Goal: Task Accomplishment & Management: Use online tool/utility

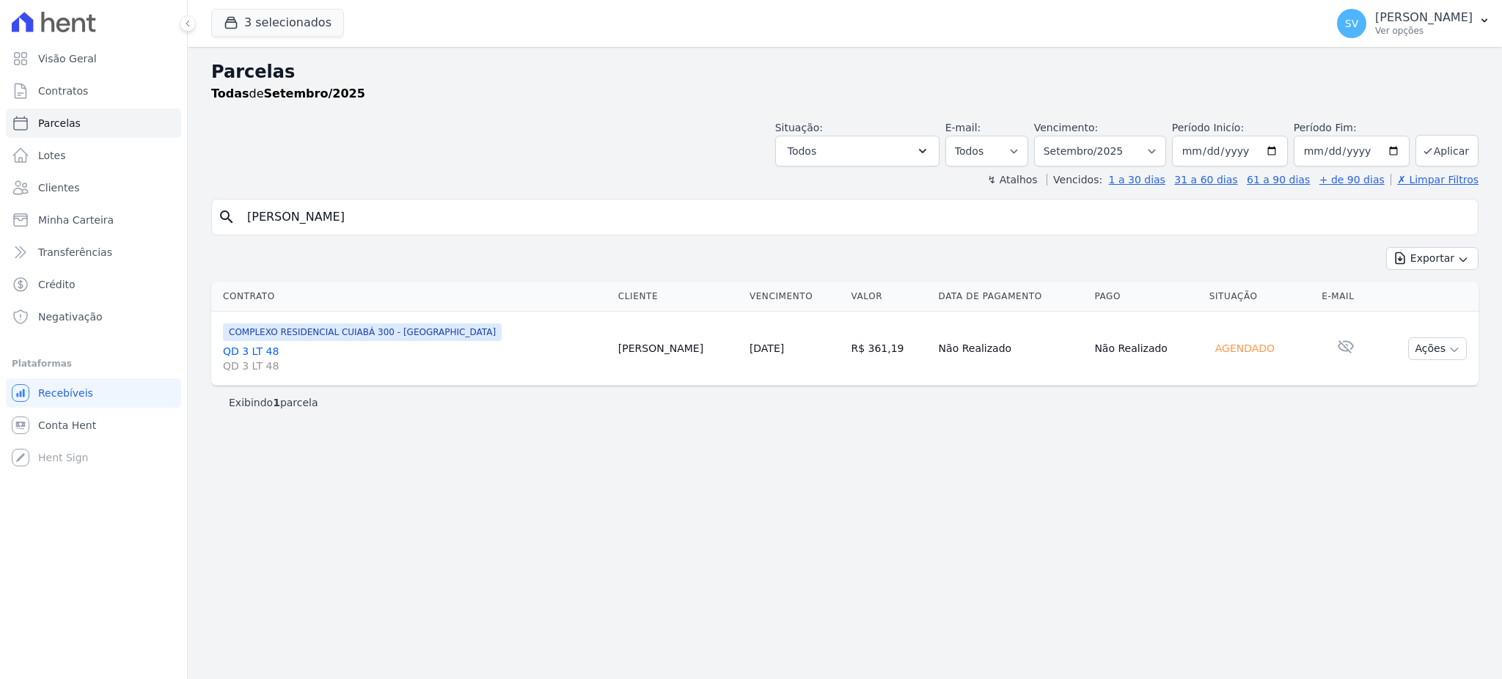
select select
click at [731, 499] on div "Parcelas Todas de Setembro/2025 Situação: Agendado Em Aberto Pago Processando C…" at bounding box center [845, 363] width 1315 height 632
click at [1412, 18] on p "[PERSON_NAME] [PERSON_NAME]" at bounding box center [1425, 17] width 98 height 15
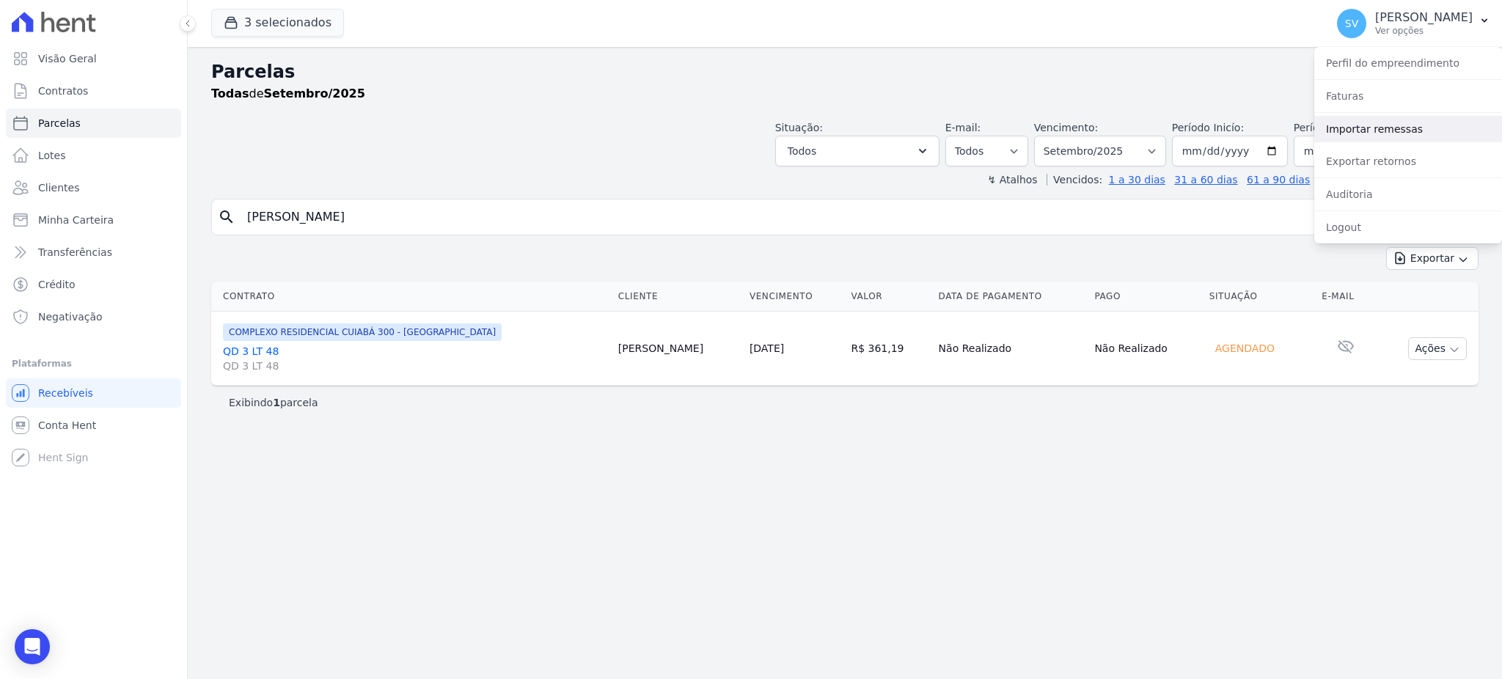
click at [1381, 134] on link "Importar remessas" at bounding box center [1409, 129] width 188 height 26
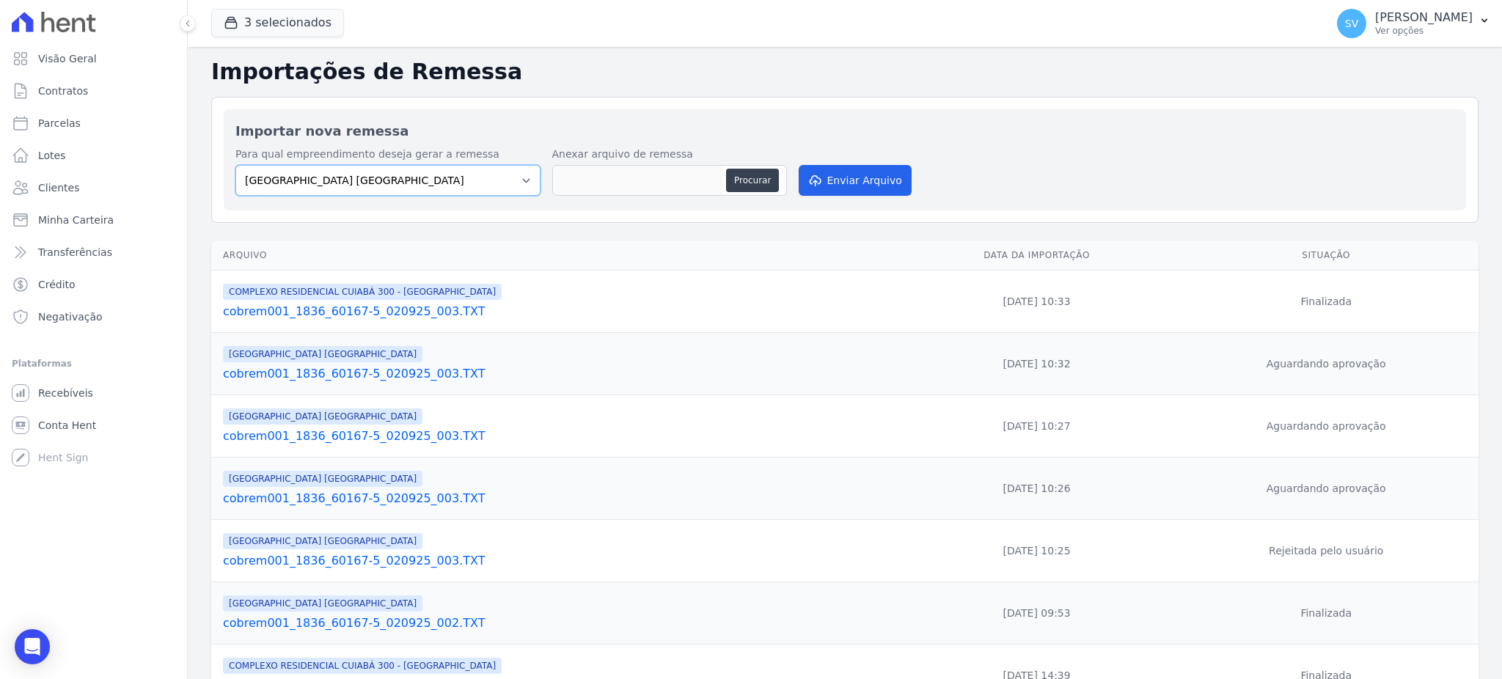
click at [514, 178] on select "[GEOGRAPHIC_DATA] COMPLEXO RESIDENCIAL [GEOGRAPHIC_DATA] 300 - [PERSON_NAME][GE…" at bounding box center [387, 180] width 305 height 31
select select "a999329b-d322-46c5-b2df-9163b092fb9b"
click at [235, 165] on select "[GEOGRAPHIC_DATA] COMPLEXO RESIDENCIAL [GEOGRAPHIC_DATA] 300 - [PERSON_NAME][GE…" at bounding box center [387, 180] width 305 height 31
click at [753, 176] on button "Procurar" at bounding box center [752, 180] width 53 height 23
type input "cobrem001_1836_60167-5_020925_004.TXT"
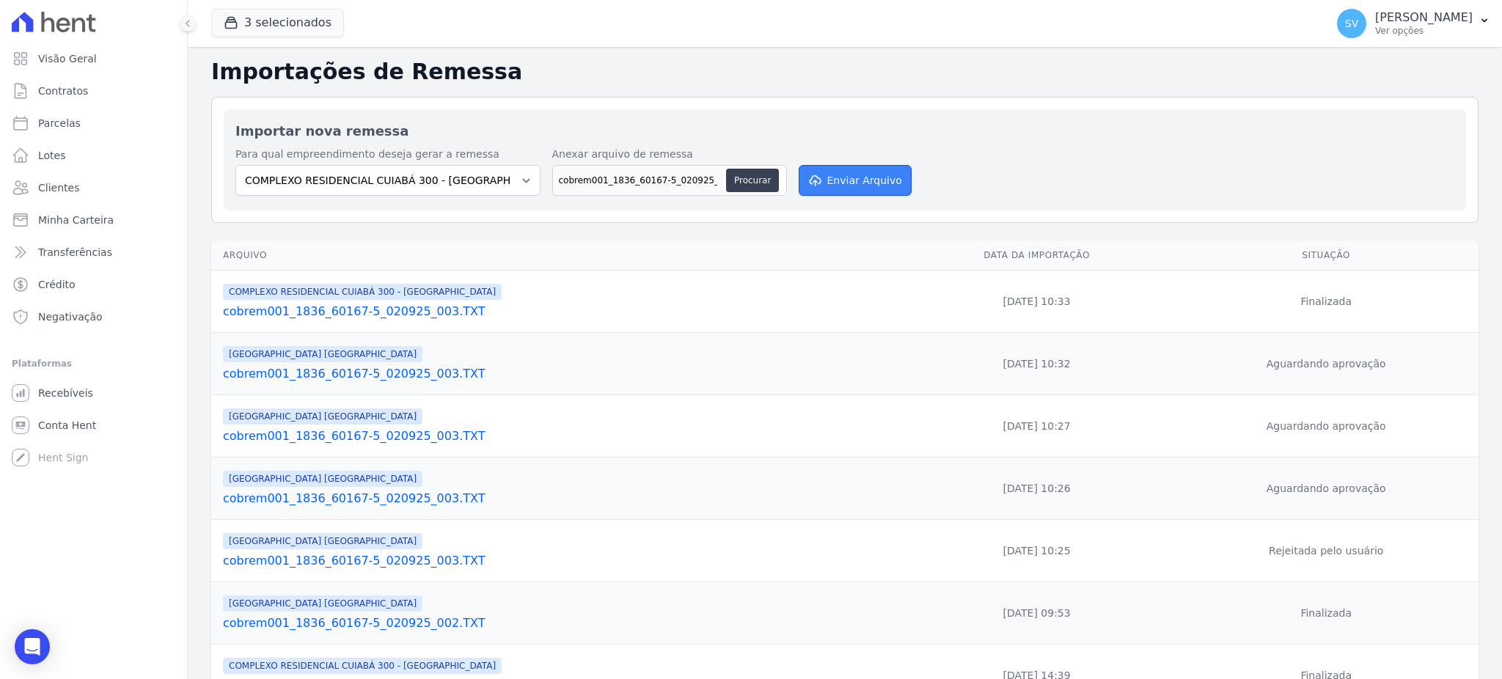
click at [867, 176] on button "Enviar Arquivo" at bounding box center [855, 180] width 113 height 31
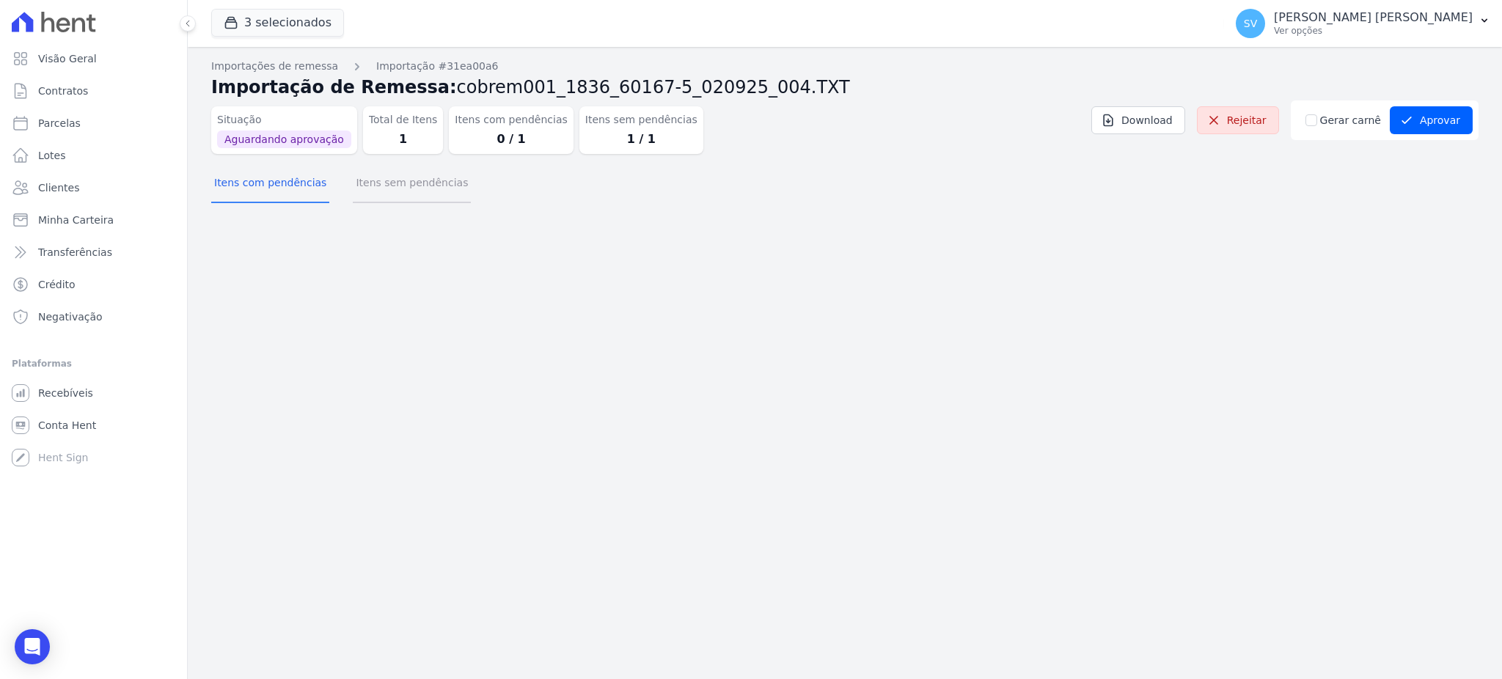
click at [417, 188] on button "Itens sem pendências" at bounding box center [412, 184] width 118 height 38
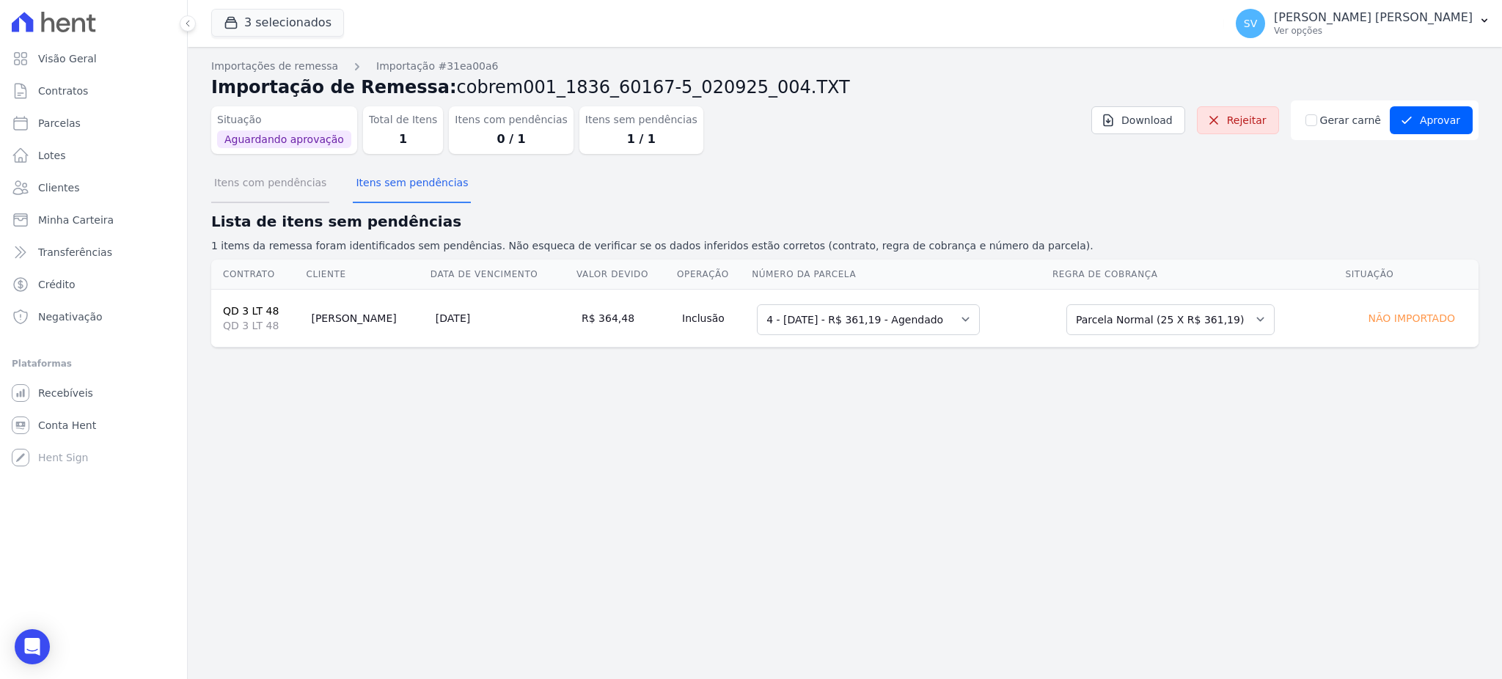
click at [245, 192] on button "Itens com pendências" at bounding box center [270, 184] width 118 height 38
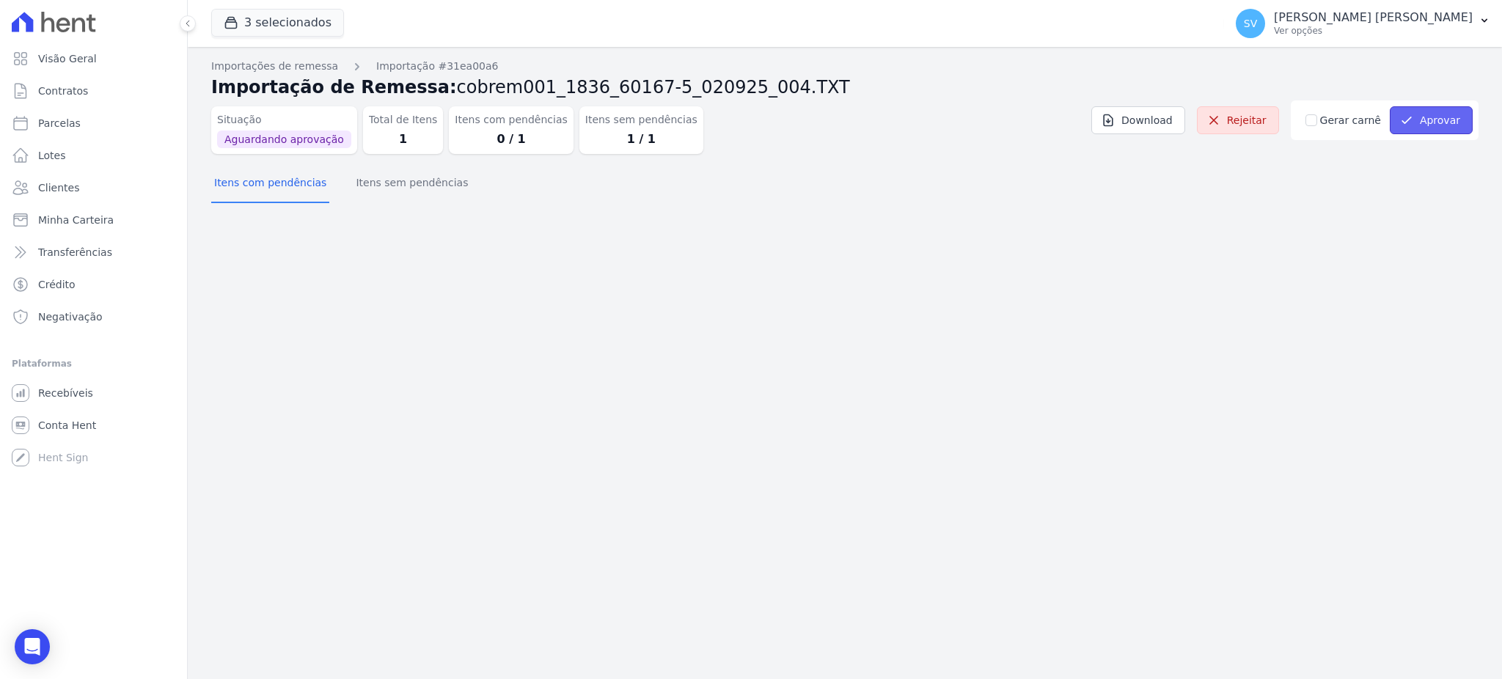
click at [1436, 126] on button "Aprovar" at bounding box center [1431, 120] width 83 height 28
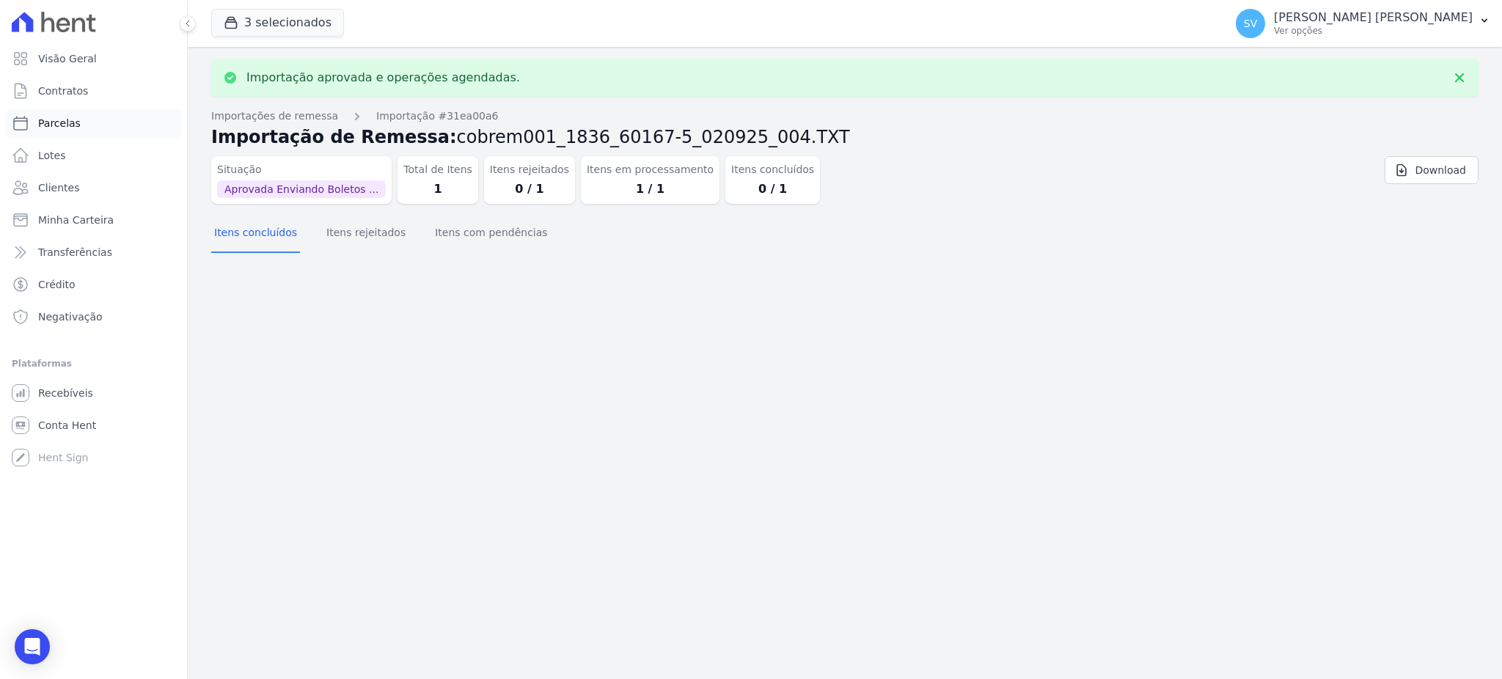
click at [72, 130] on span "Parcelas" at bounding box center [59, 123] width 43 height 15
select select
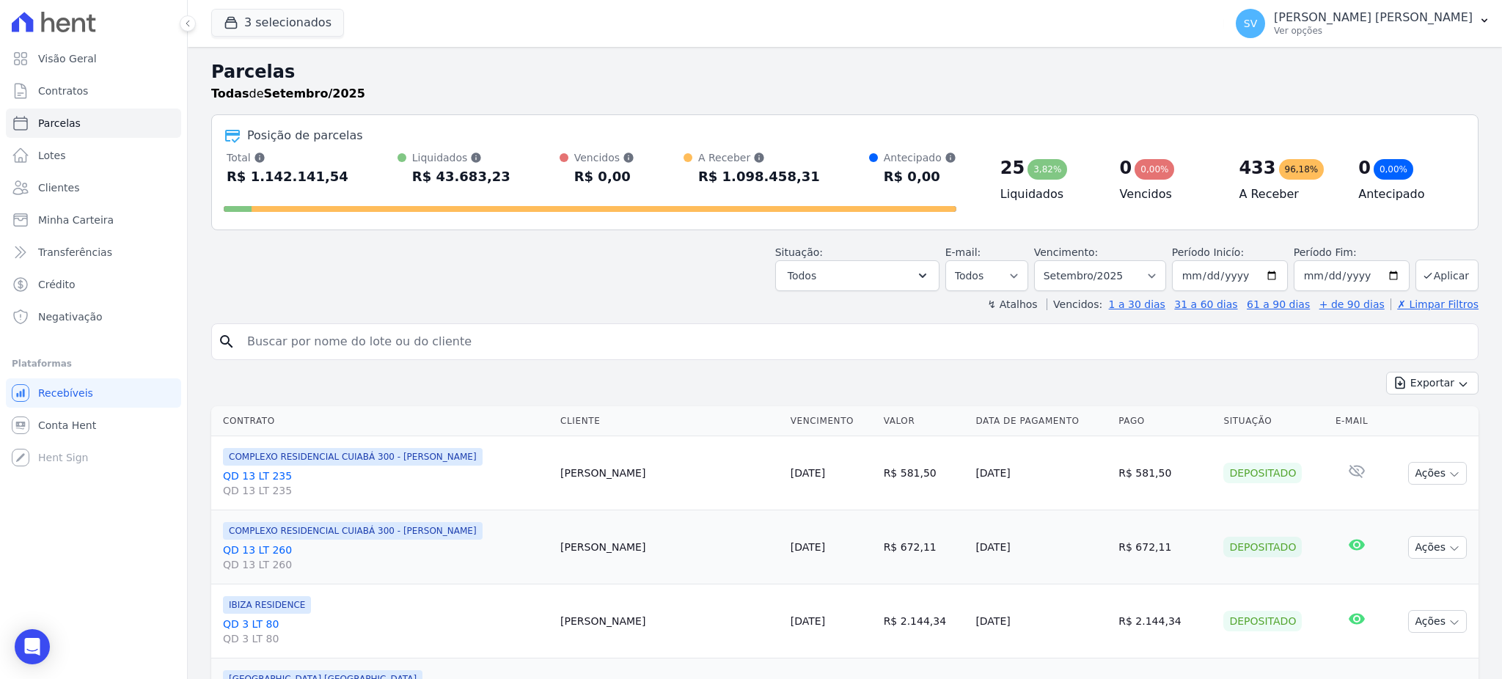
click at [339, 340] on input "search" at bounding box center [855, 341] width 1234 height 29
paste input "[PERSON_NAME] [PERSON_NAME]"
type input "[PERSON_NAME] [PERSON_NAME]"
select select
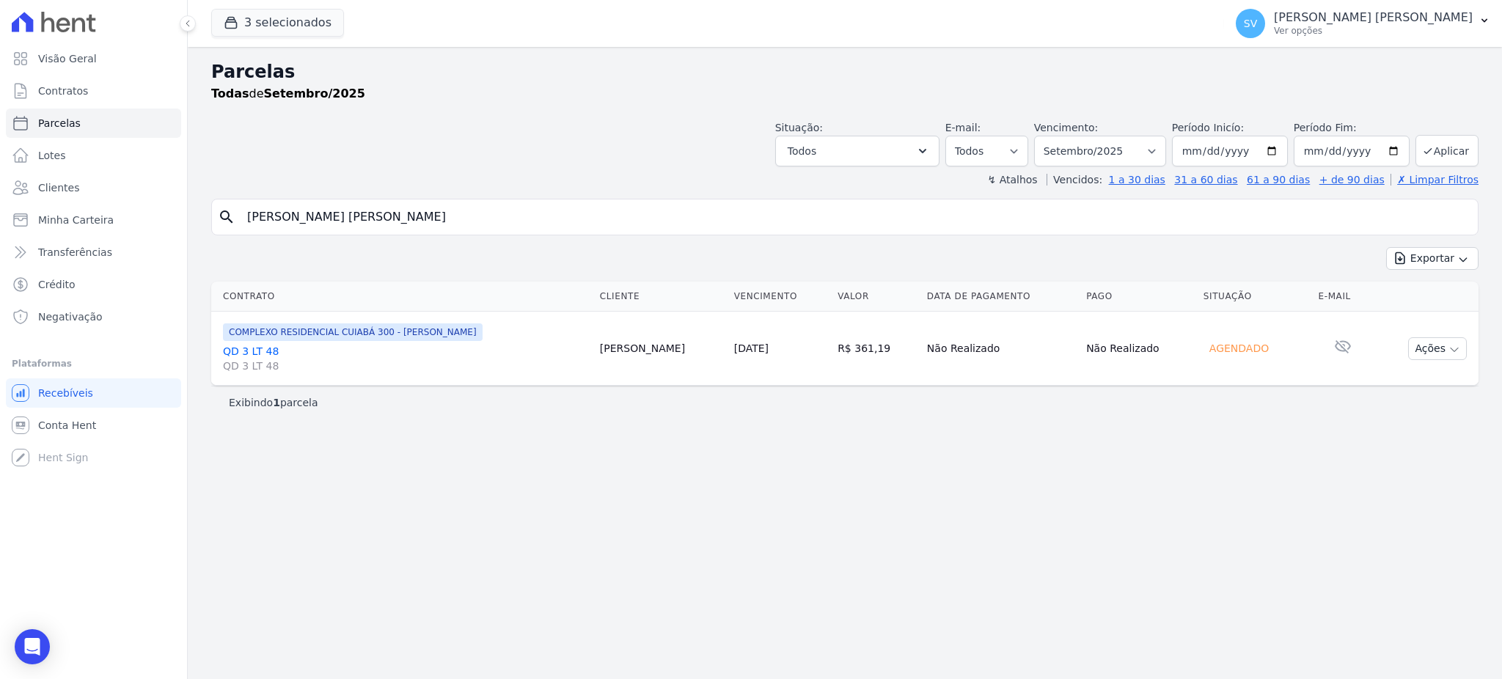
click at [448, 224] on input "[PERSON_NAME] [PERSON_NAME]" at bounding box center [855, 216] width 1234 height 29
select select
click at [453, 219] on input "[PERSON_NAME] [PERSON_NAME]" at bounding box center [855, 216] width 1234 height 29
select select
click at [267, 355] on link "QD 3 LT 48 QD 3 LT 48" at bounding box center [405, 358] width 365 height 29
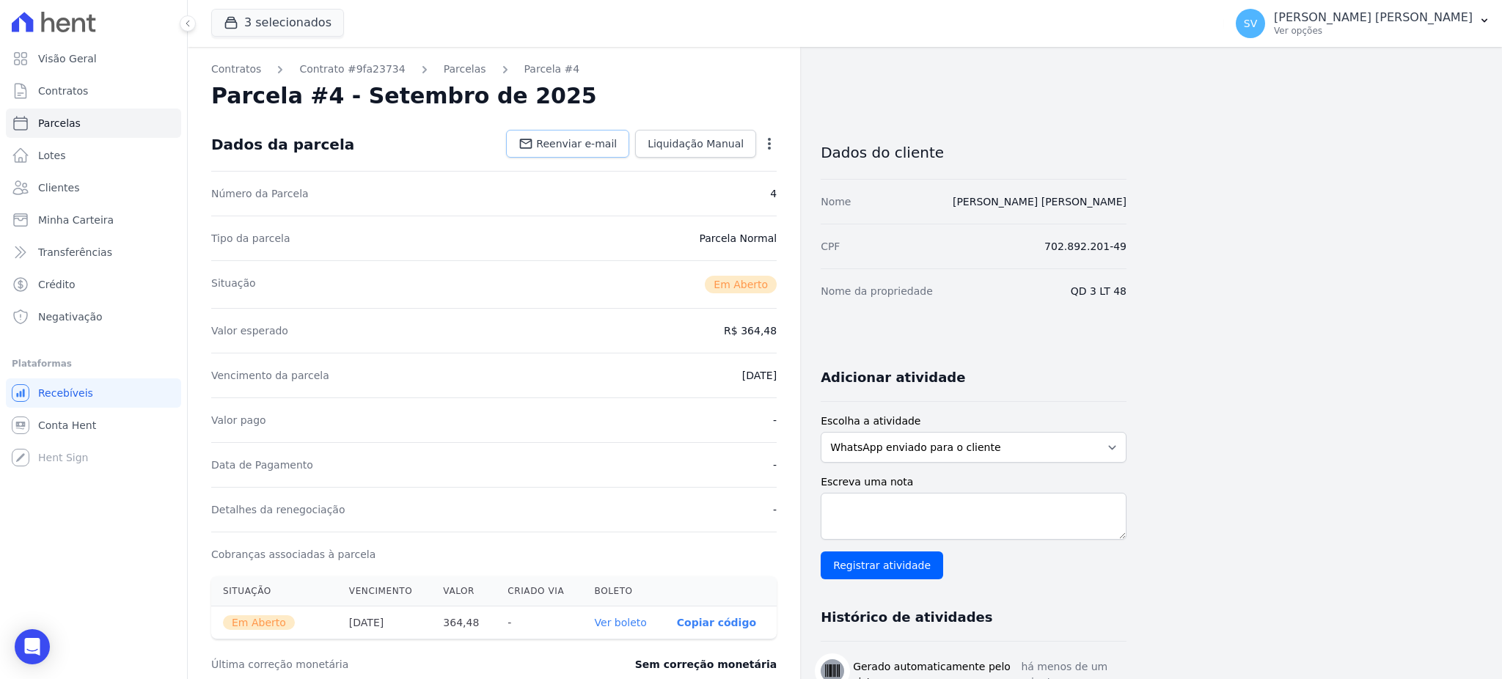
click at [580, 139] on span "Reenviar e-mail" at bounding box center [576, 143] width 81 height 15
click at [76, 46] on link "Visão Geral" at bounding box center [93, 58] width 175 height 29
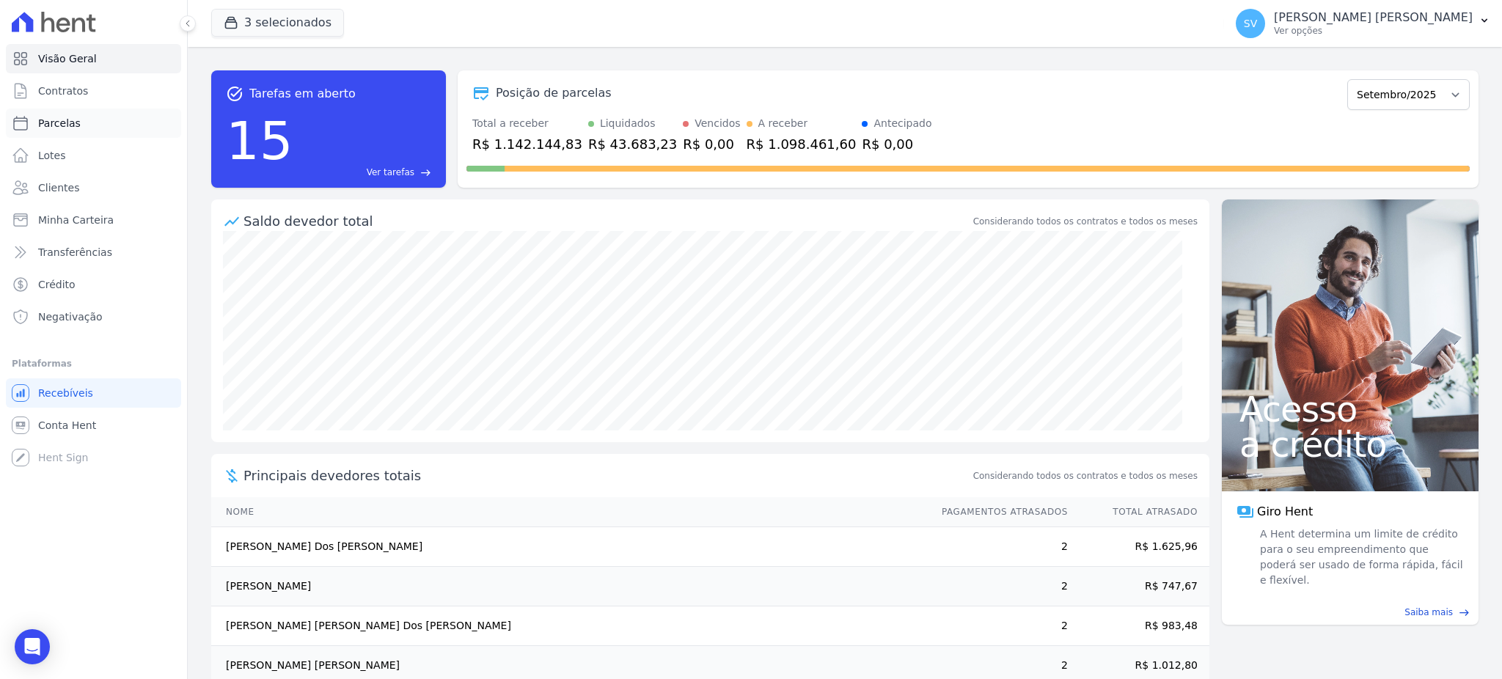
click at [57, 123] on span "Parcelas" at bounding box center [59, 123] width 43 height 15
select select
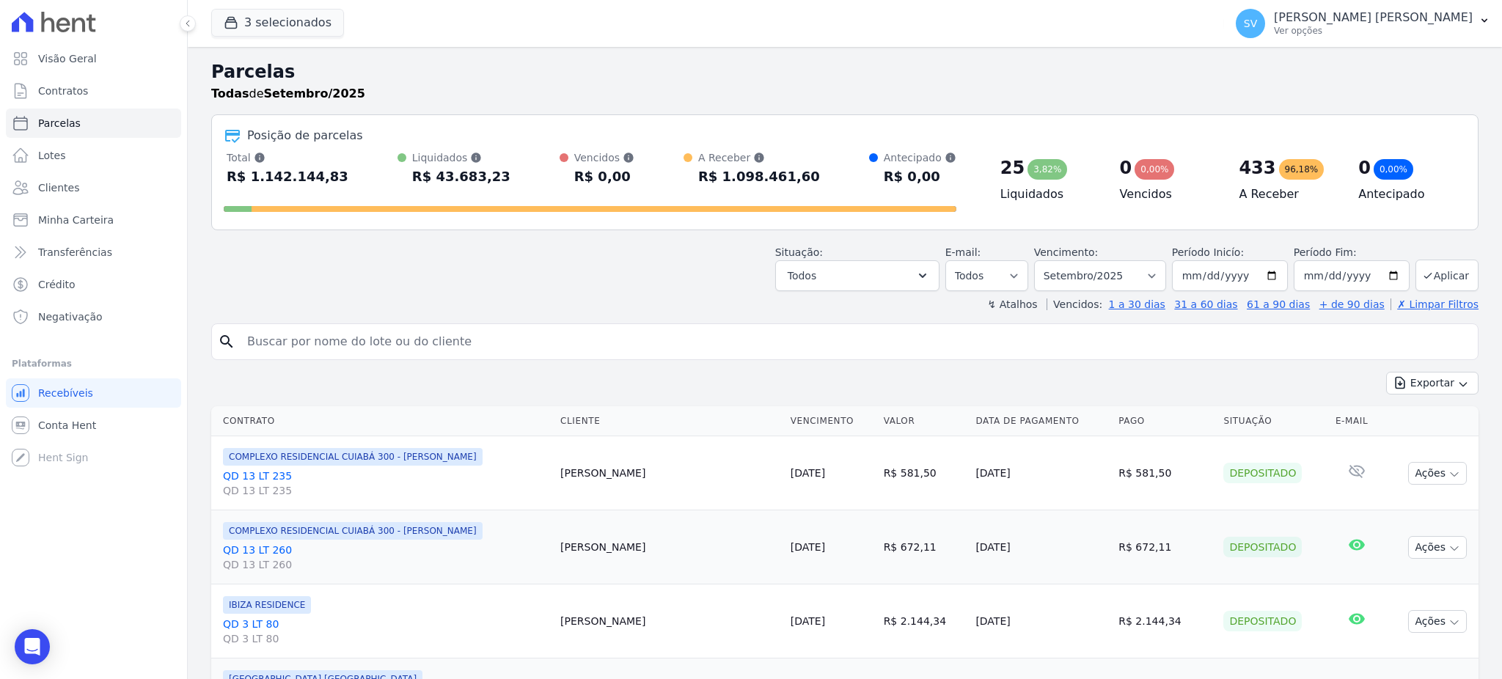
click at [402, 342] on input "search" at bounding box center [855, 341] width 1234 height 29
paste input "[PERSON_NAME]"
type input "[PERSON_NAME]"
select select
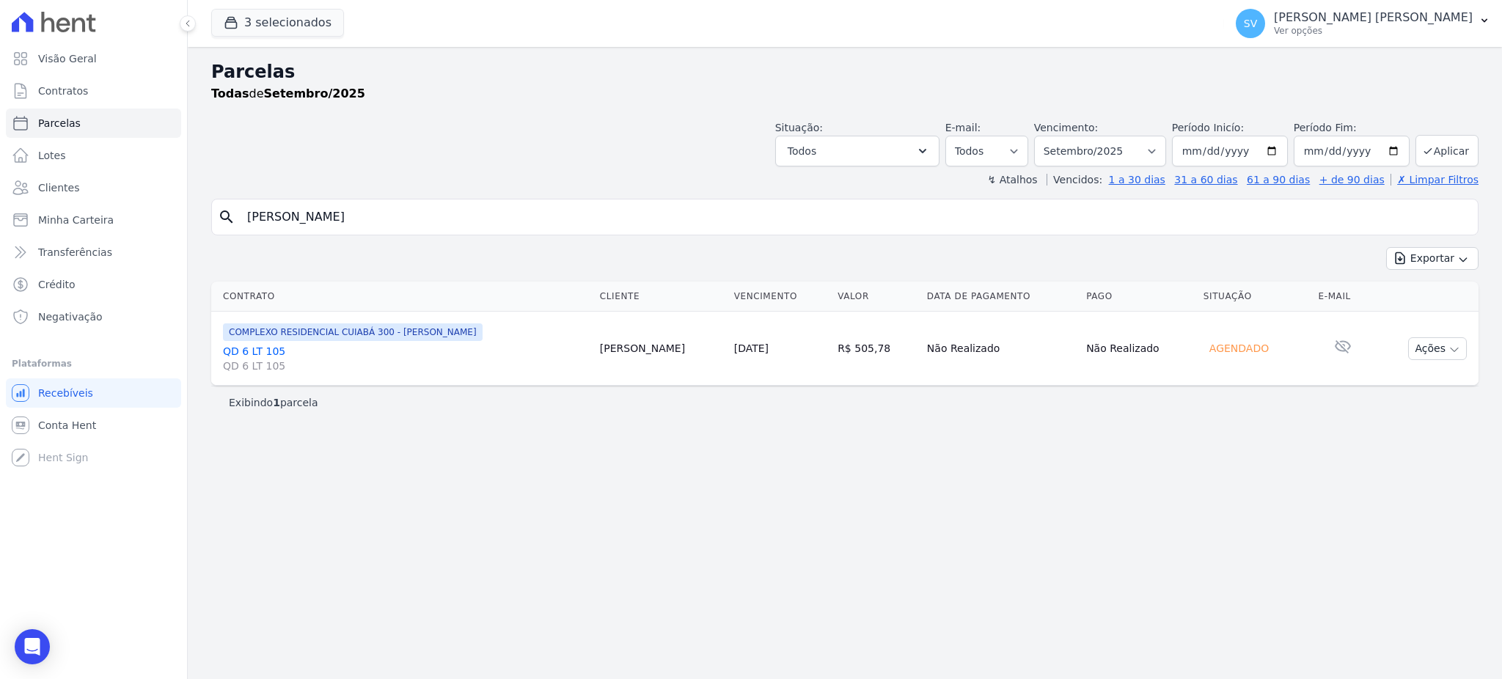
drag, startPoint x: 533, startPoint y: 212, endPoint x: 525, endPoint y: 212, distance: 8.8
click at [533, 212] on input "[PERSON_NAME]" at bounding box center [855, 216] width 1234 height 29
drag, startPoint x: 525, startPoint y: 214, endPoint x: 15, endPoint y: 214, distance: 509.9
click at [15, 214] on div "Visão Geral Contratos [GEOGRAPHIC_DATA] Lotes Clientes Minha Carteira Transferê…" at bounding box center [751, 339] width 1502 height 679
click at [1329, 17] on p "[PERSON_NAME] [PERSON_NAME]" at bounding box center [1373, 17] width 199 height 15
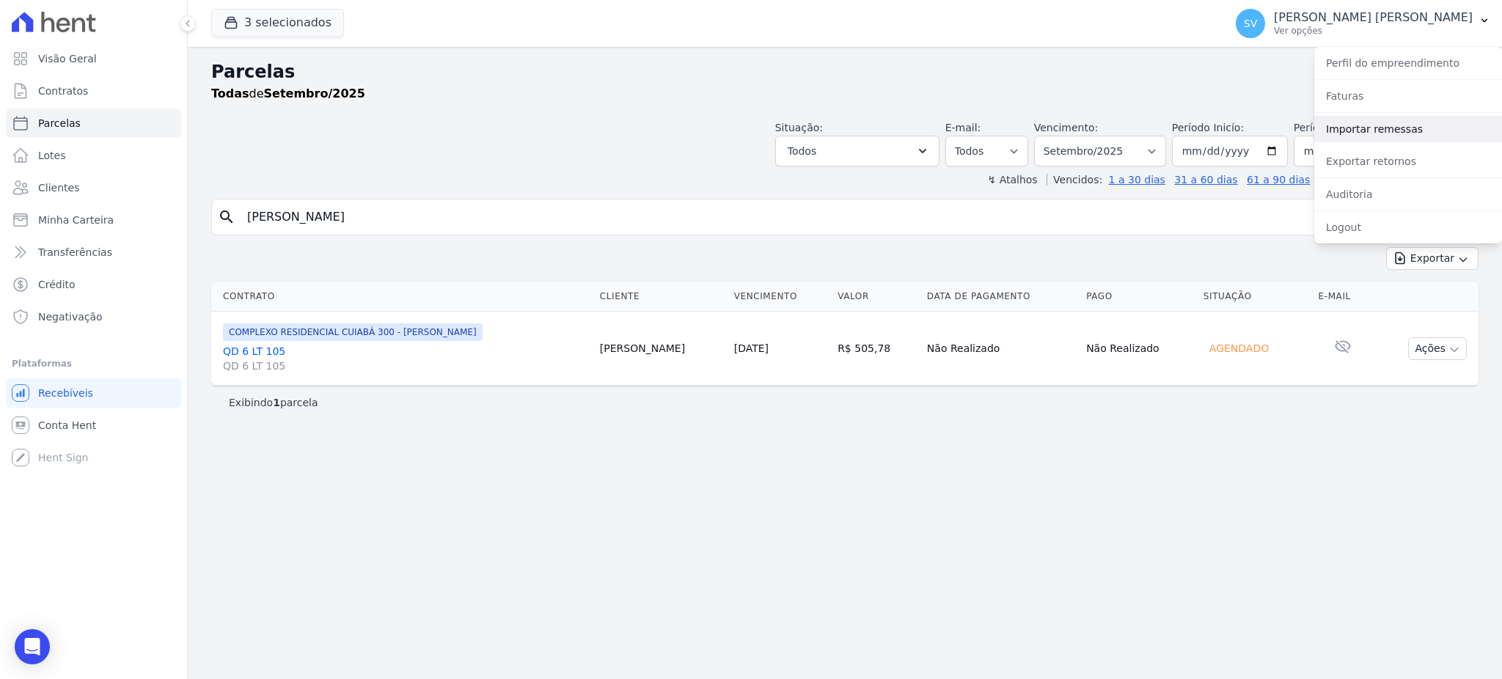
click at [1402, 129] on link "Importar remessas" at bounding box center [1409, 129] width 188 height 26
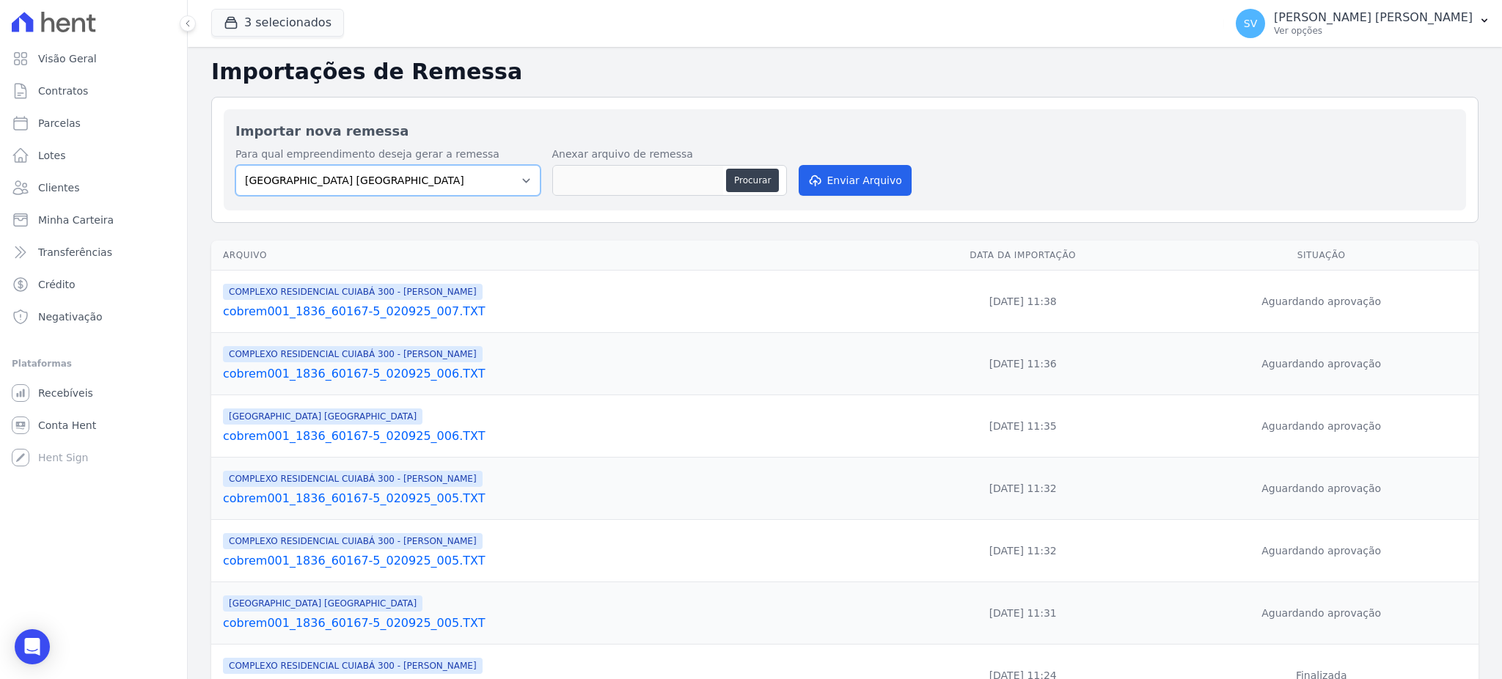
click at [514, 176] on select "[GEOGRAPHIC_DATA] COMPLEXO RESIDENCIAL [GEOGRAPHIC_DATA] 300 - [PERSON_NAME][GE…" at bounding box center [387, 180] width 305 height 31
select select "a999329b-d322-46c5-b2df-9163b092fb9b"
click at [235, 165] on select "[GEOGRAPHIC_DATA] COMPLEXO RESIDENCIAL [GEOGRAPHIC_DATA] 300 - [PERSON_NAME][GE…" at bounding box center [387, 180] width 305 height 31
click at [728, 186] on button "Procurar" at bounding box center [752, 180] width 53 height 23
type input "cobrem001_1836_60167-5_020925_008.TXT"
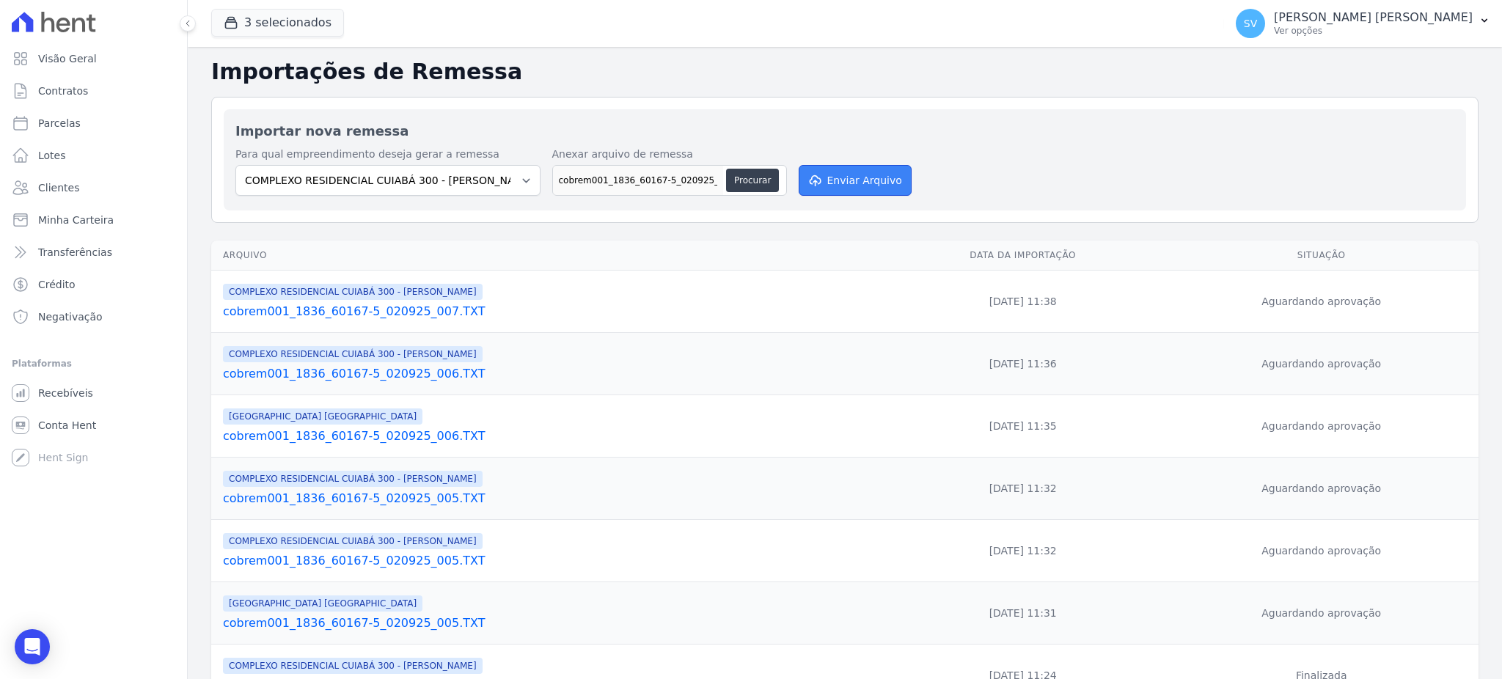
click at [850, 186] on button "Enviar Arquivo" at bounding box center [855, 180] width 113 height 31
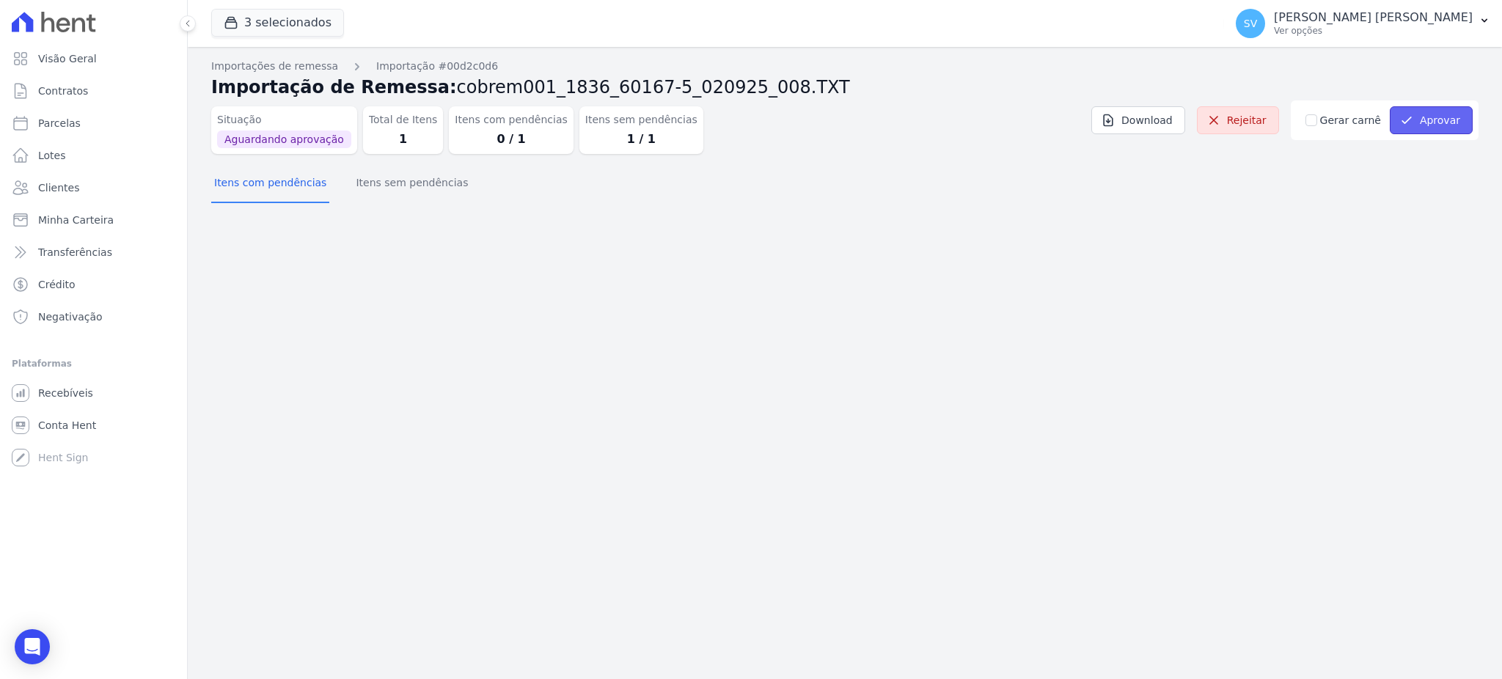
click at [1436, 123] on button "Aprovar" at bounding box center [1431, 120] width 83 height 28
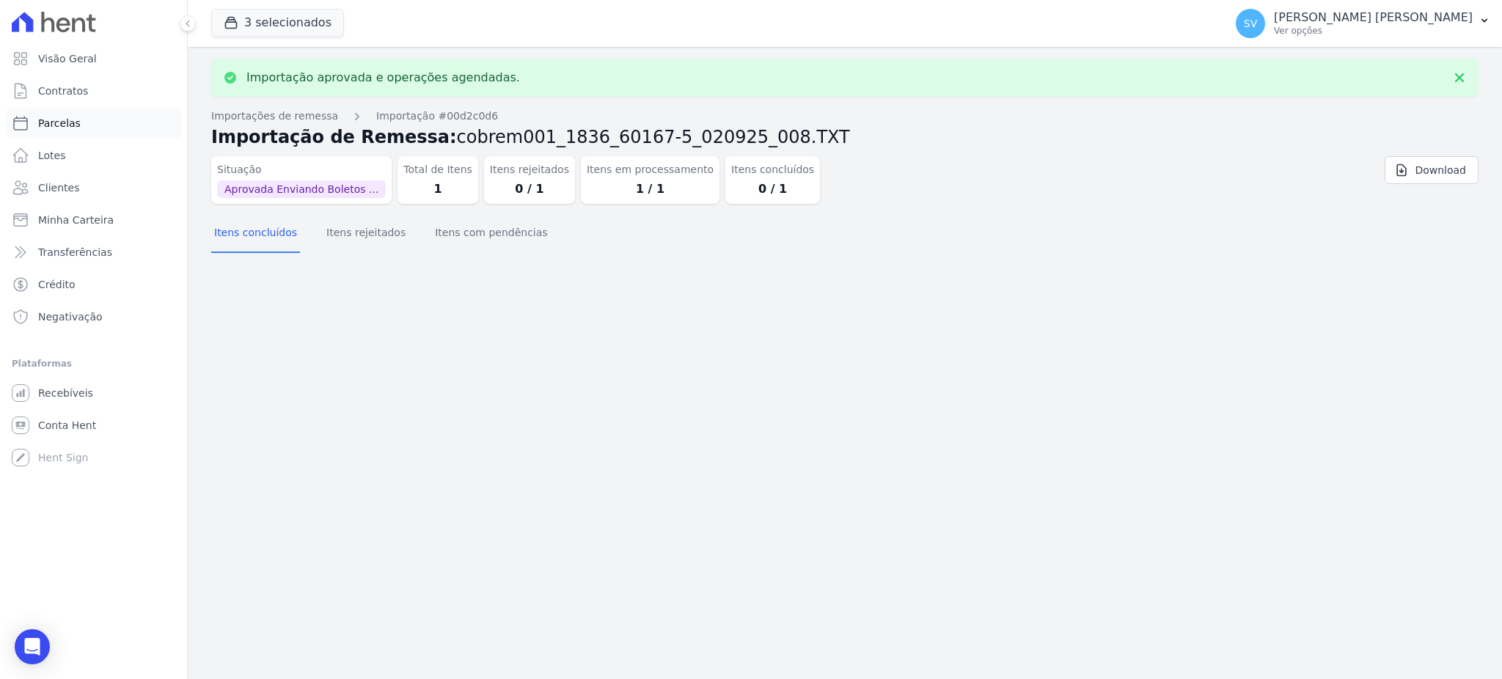
click at [57, 120] on span "Parcelas" at bounding box center [59, 123] width 43 height 15
select select
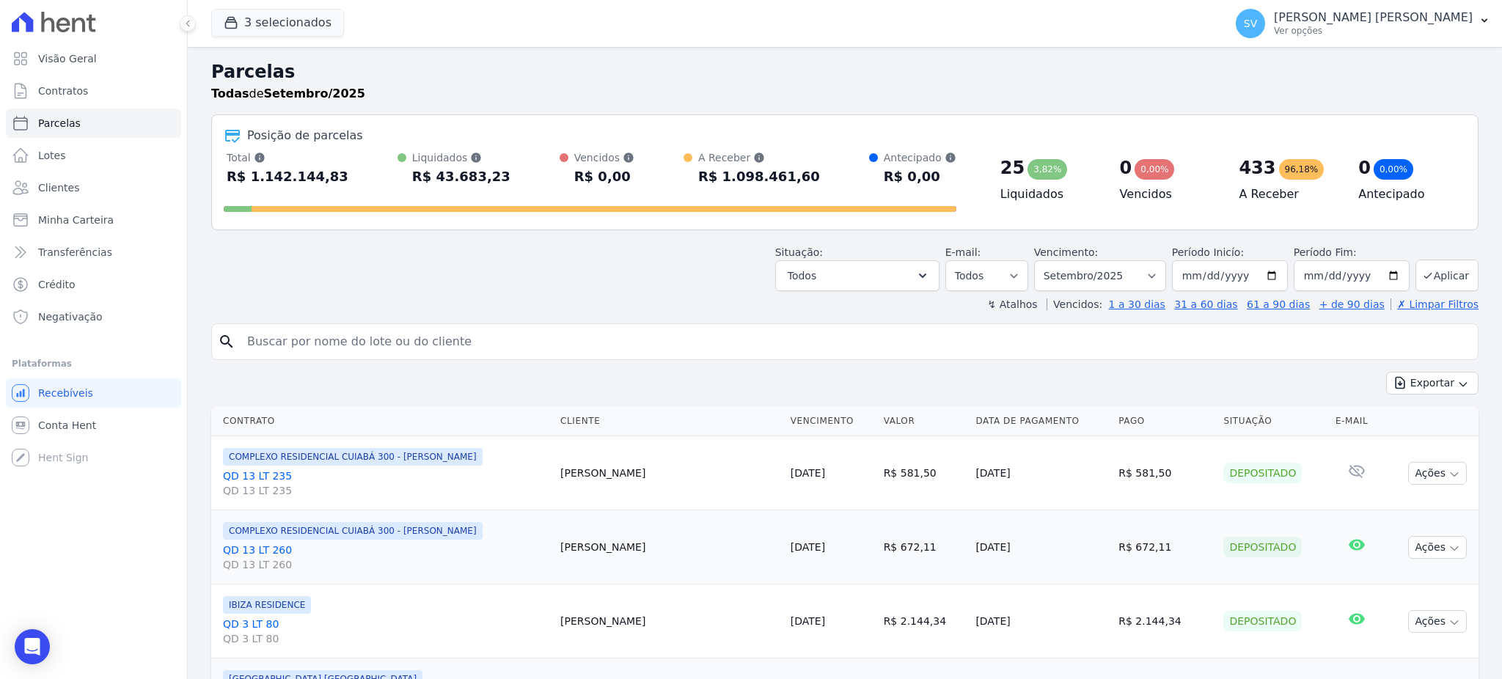
click at [360, 332] on input "search" at bounding box center [855, 341] width 1234 height 29
paste input "[PERSON_NAME]"
type input "[PERSON_NAME]"
select select
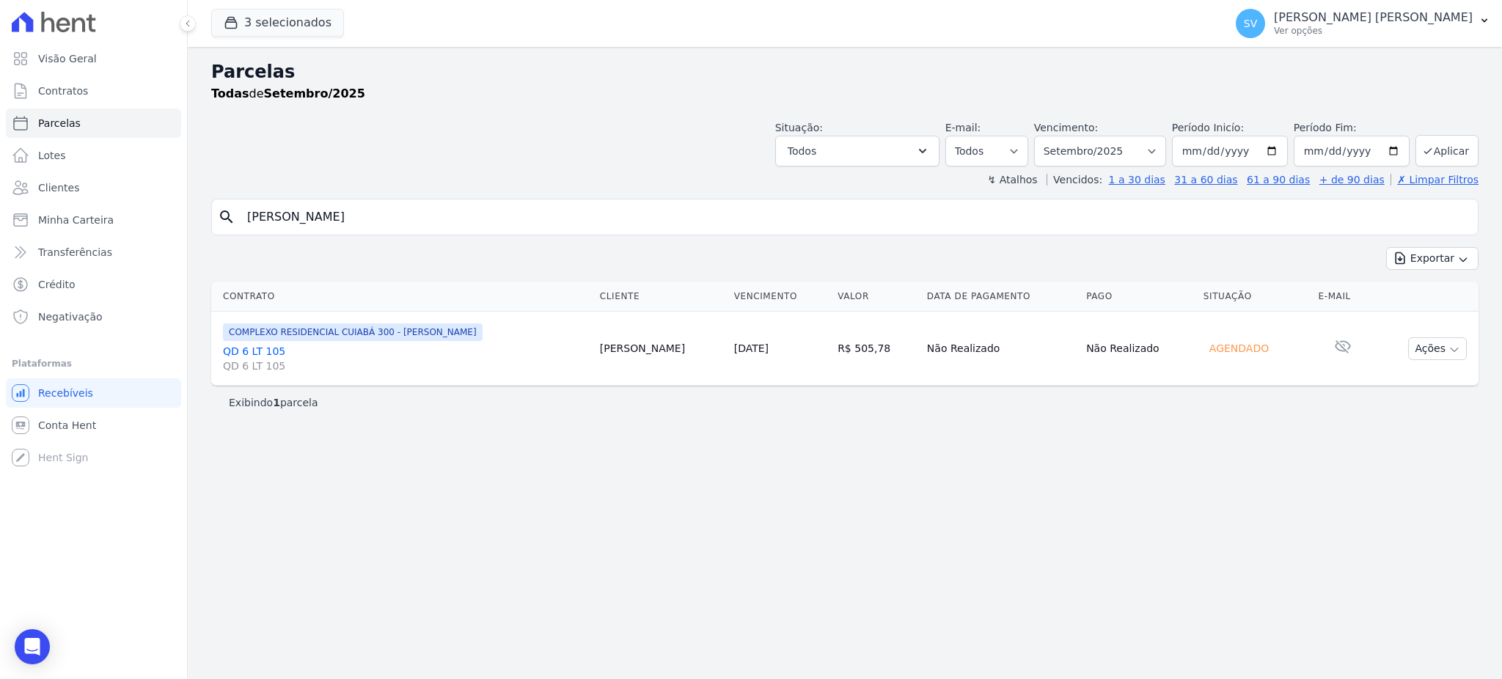
click at [470, 230] on input "[PERSON_NAME]" at bounding box center [855, 216] width 1234 height 29
select select
click at [472, 229] on input "[PERSON_NAME]" at bounding box center [855, 216] width 1234 height 29
select select
click at [1437, 351] on button "Ações" at bounding box center [1438, 348] width 59 height 23
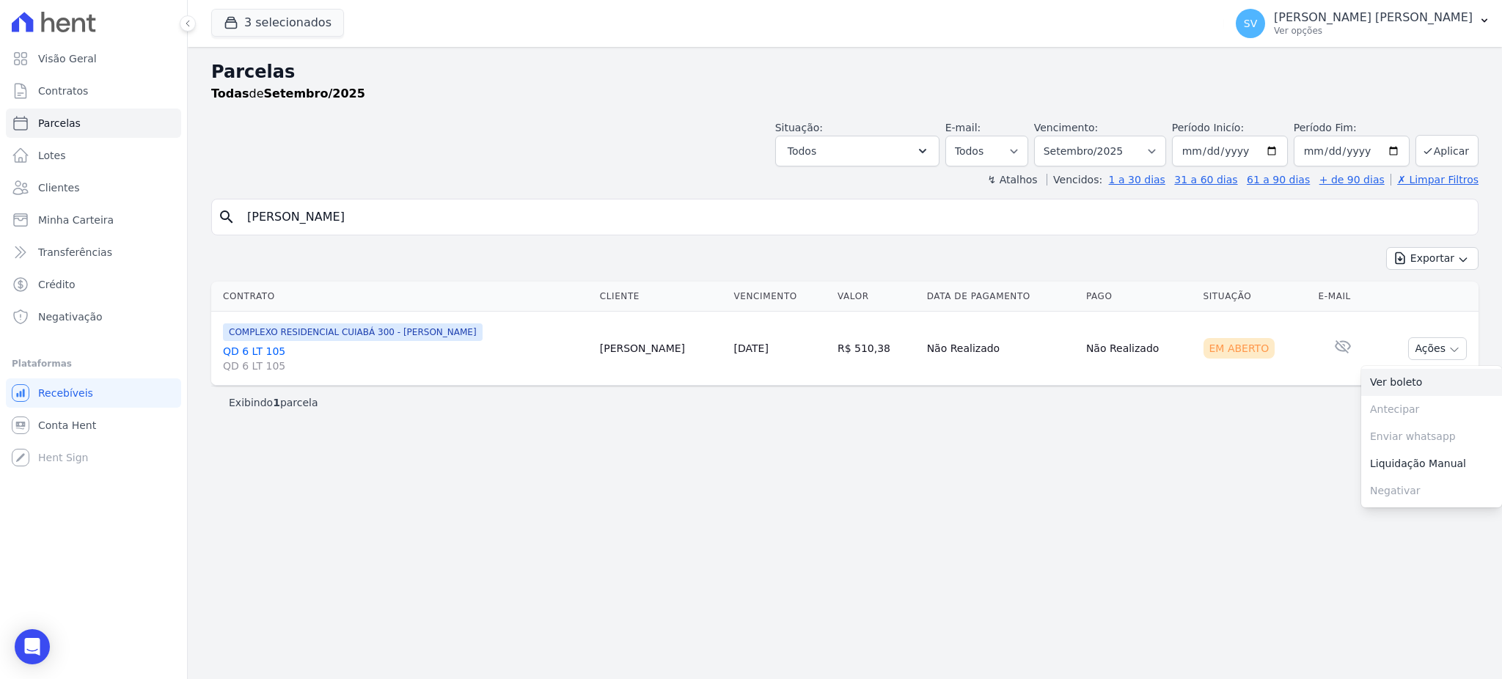
click at [1415, 380] on link "Ver boleto" at bounding box center [1432, 382] width 141 height 27
